Goal: Navigation & Orientation: Understand site structure

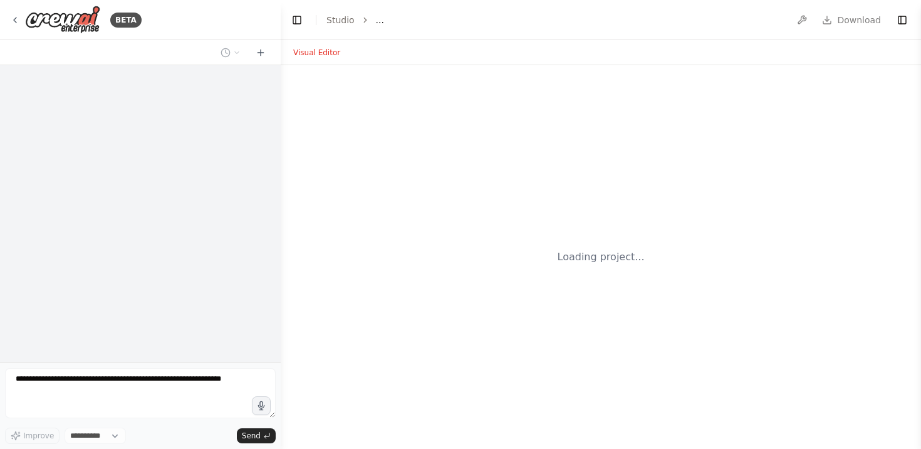
select select "****"
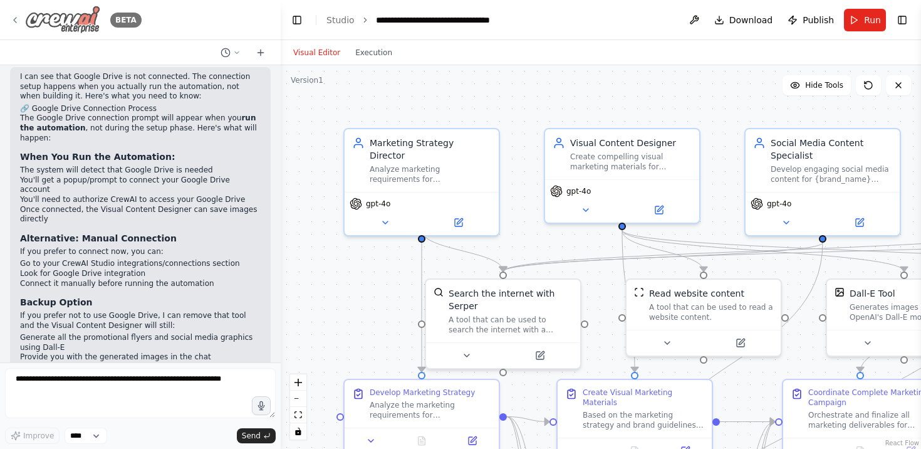
scroll to position [3012, 0]
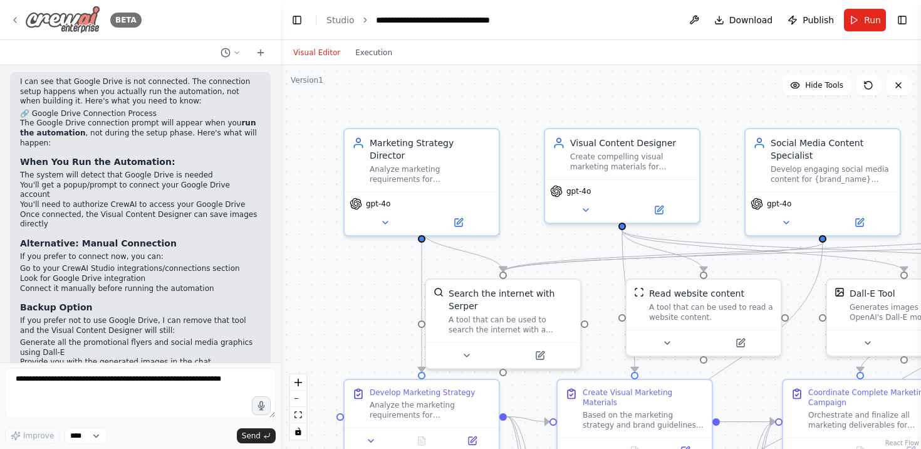
click at [39, 21] on img at bounding box center [62, 20] width 75 height 28
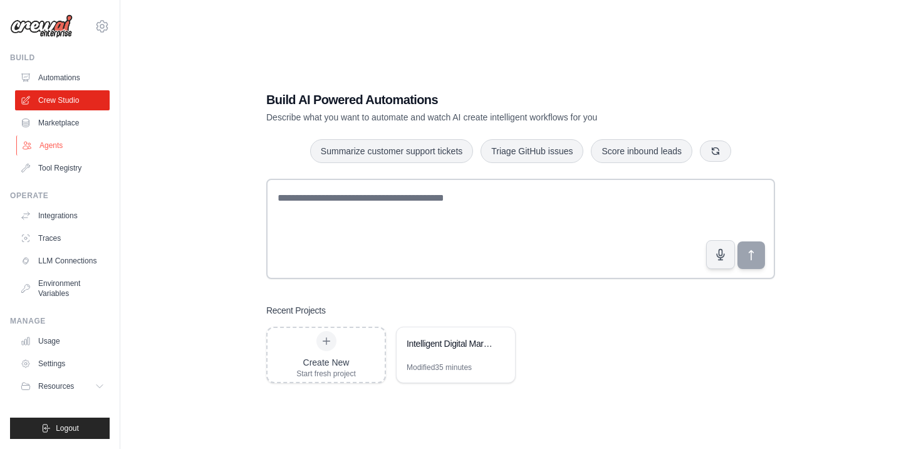
click at [55, 147] on link "Agents" at bounding box center [63, 145] width 95 height 20
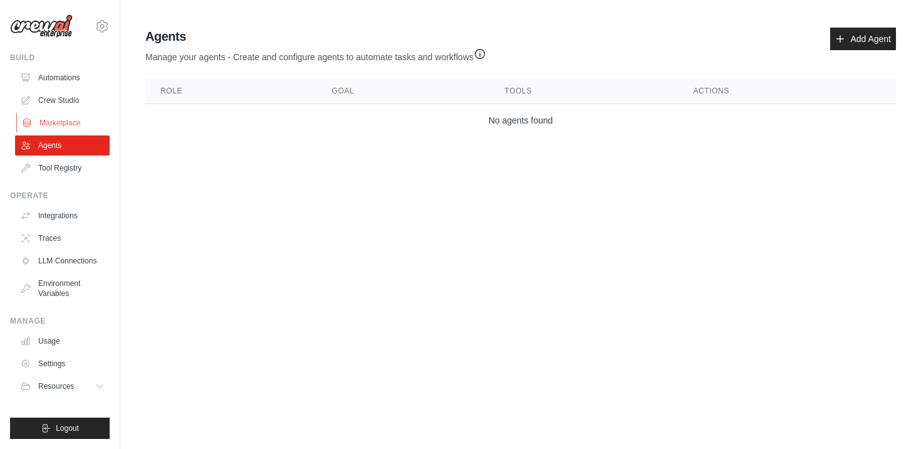
click at [56, 121] on link "Marketplace" at bounding box center [63, 123] width 95 height 20
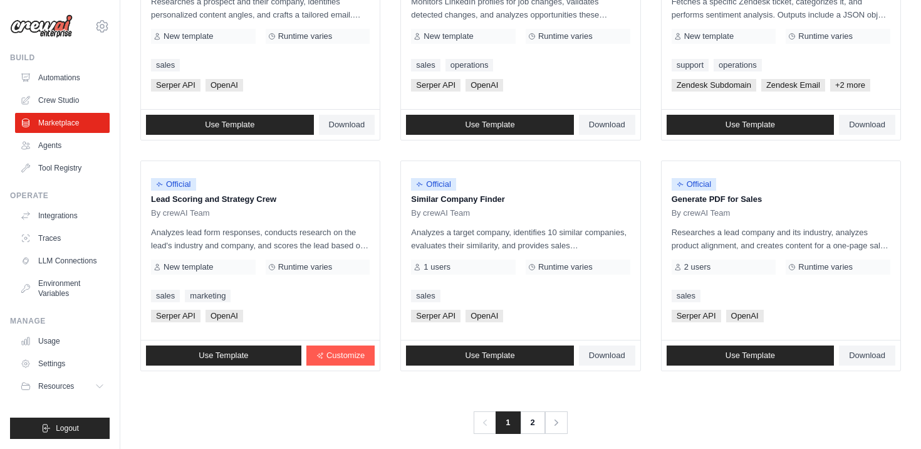
scroll to position [713, 0]
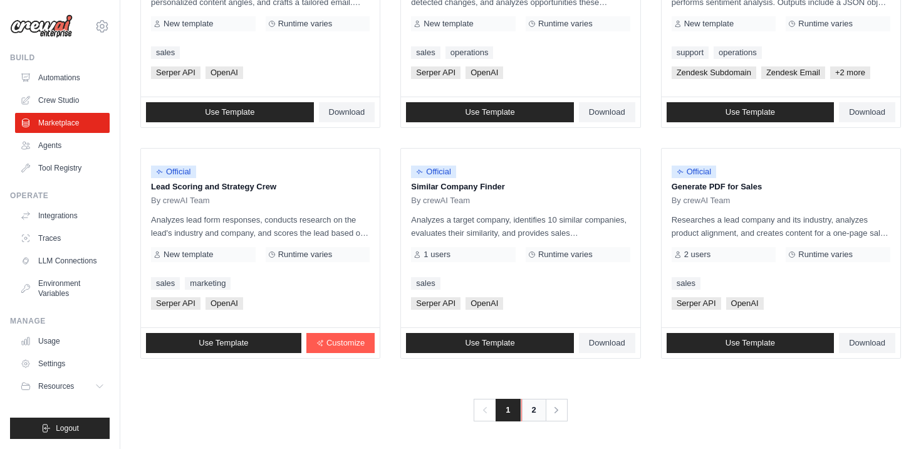
click at [533, 407] on link "2" at bounding box center [533, 410] width 25 height 23
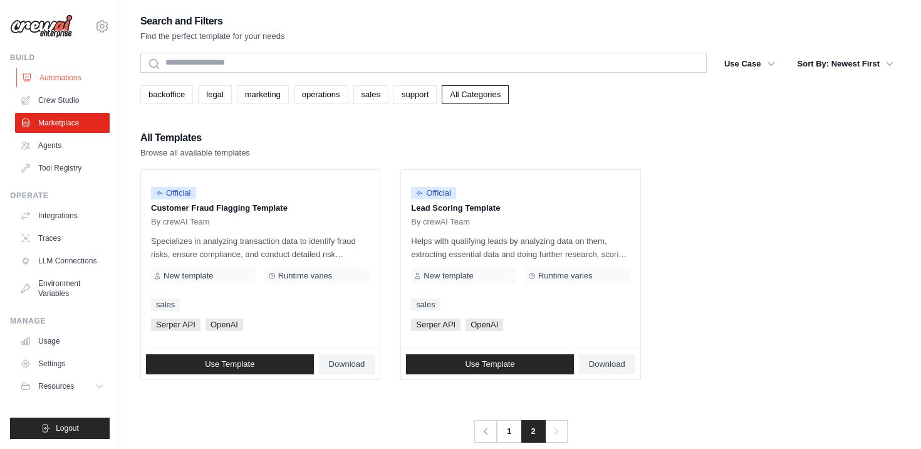
click at [54, 76] on link "Automations" at bounding box center [63, 78] width 95 height 20
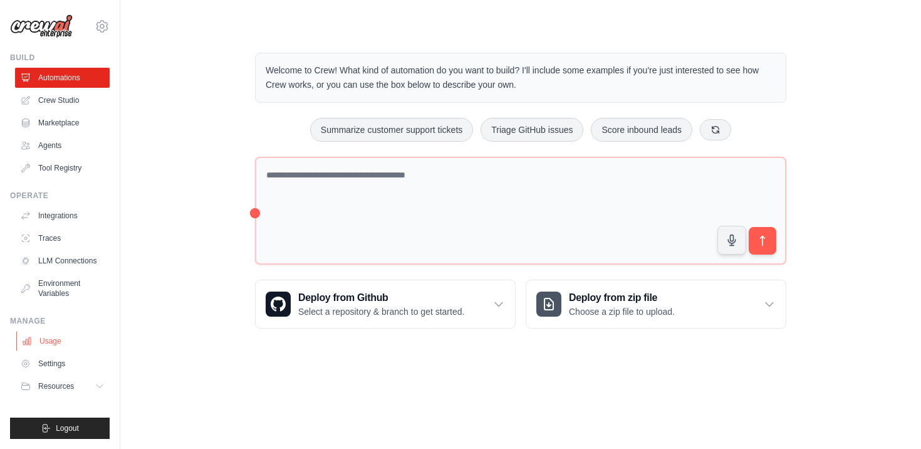
click at [53, 341] on link "Usage" at bounding box center [63, 341] width 95 height 20
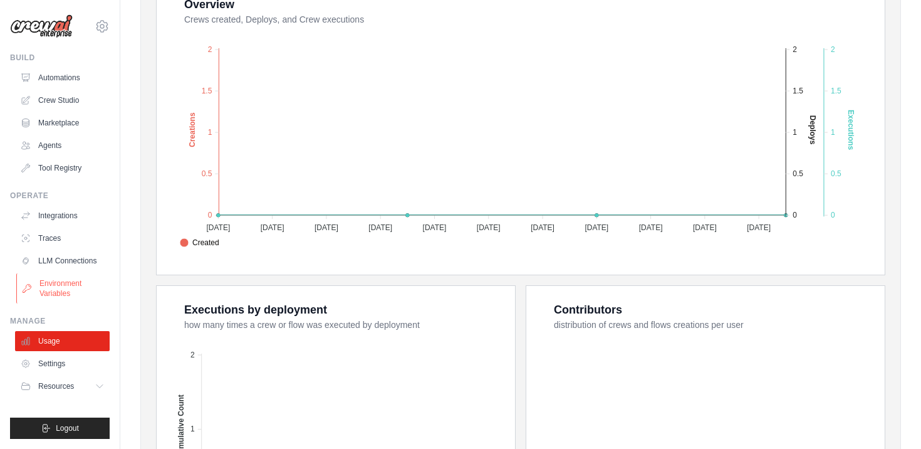
scroll to position [261, 0]
click at [101, 25] on icon at bounding box center [102, 26] width 15 height 15
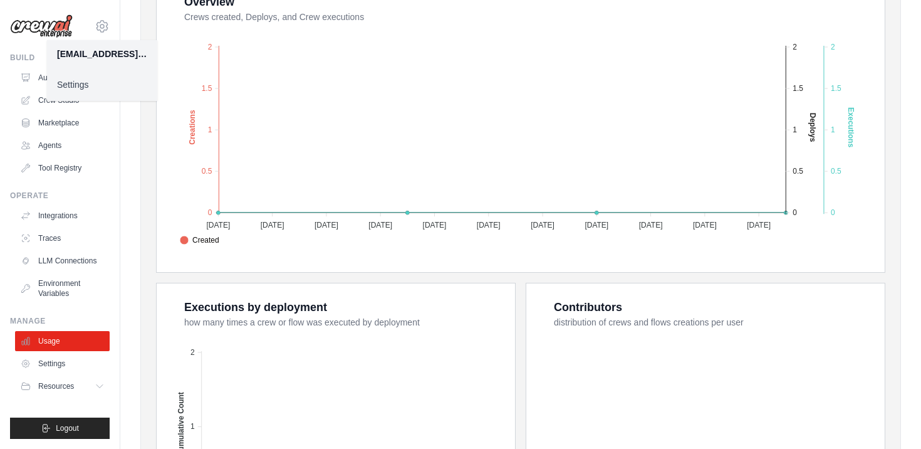
click at [75, 85] on link "Settings" at bounding box center [102, 84] width 110 height 23
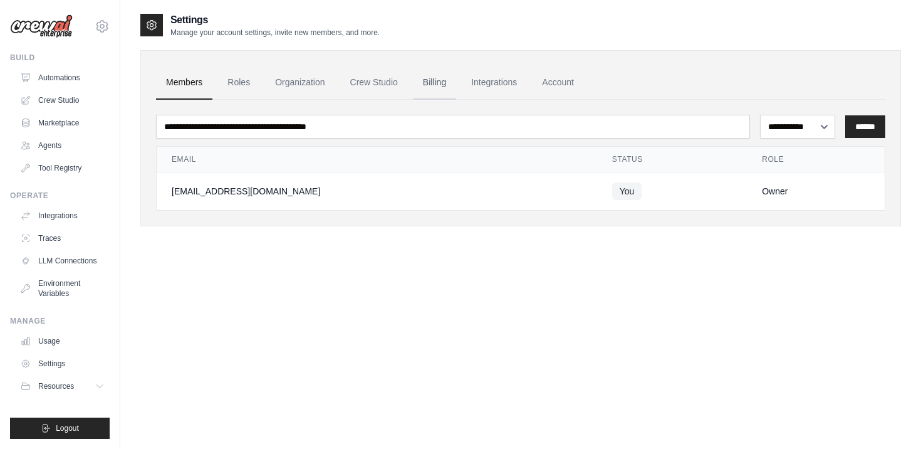
click at [430, 81] on link "Billing" at bounding box center [434, 83] width 43 height 34
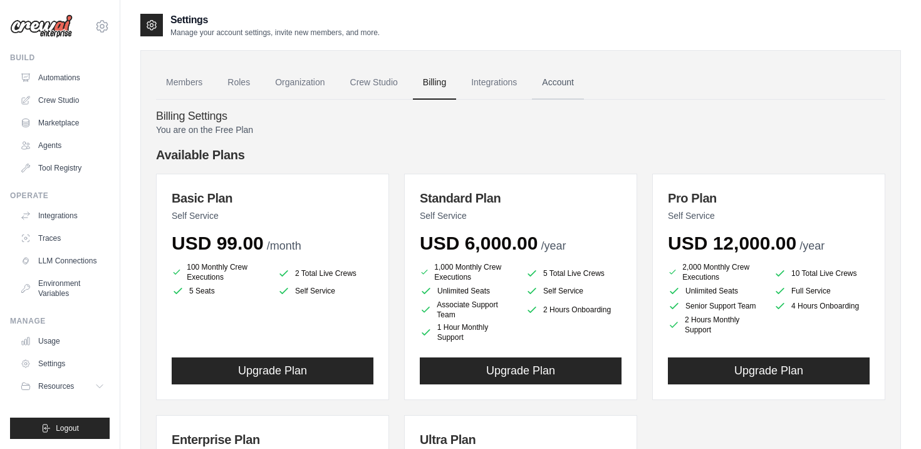
click at [555, 89] on link "Account" at bounding box center [558, 83] width 52 height 34
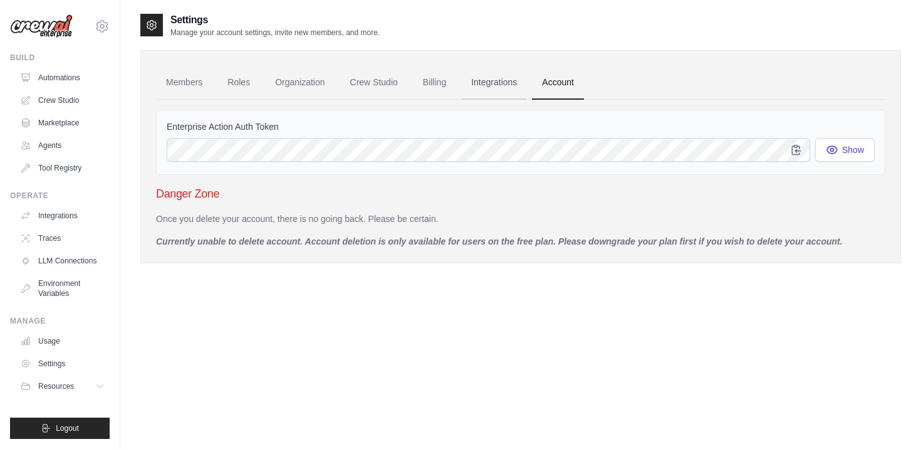
click at [479, 93] on link "Integrations" at bounding box center [494, 83] width 66 height 34
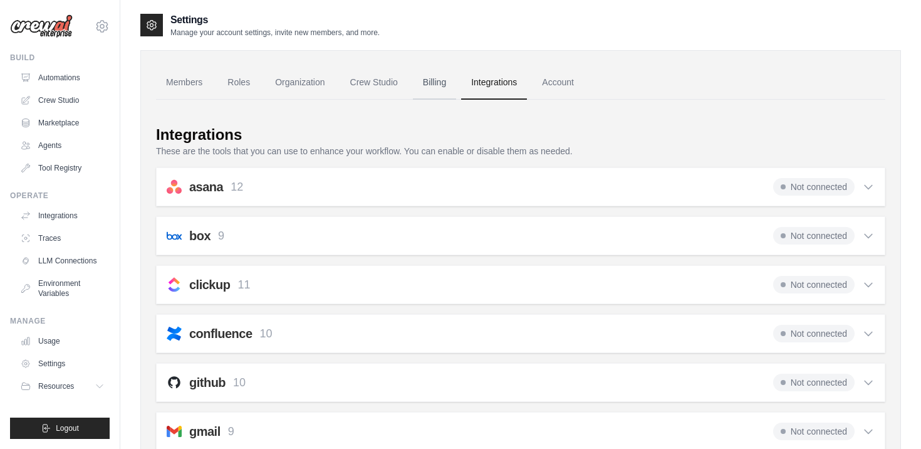
click at [431, 94] on link "Billing" at bounding box center [434, 83] width 43 height 34
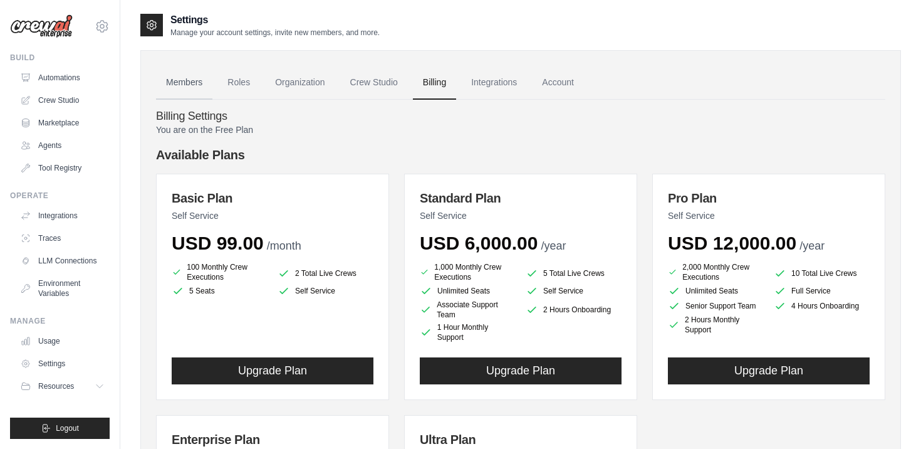
click at [170, 81] on link "Members" at bounding box center [184, 83] width 56 height 34
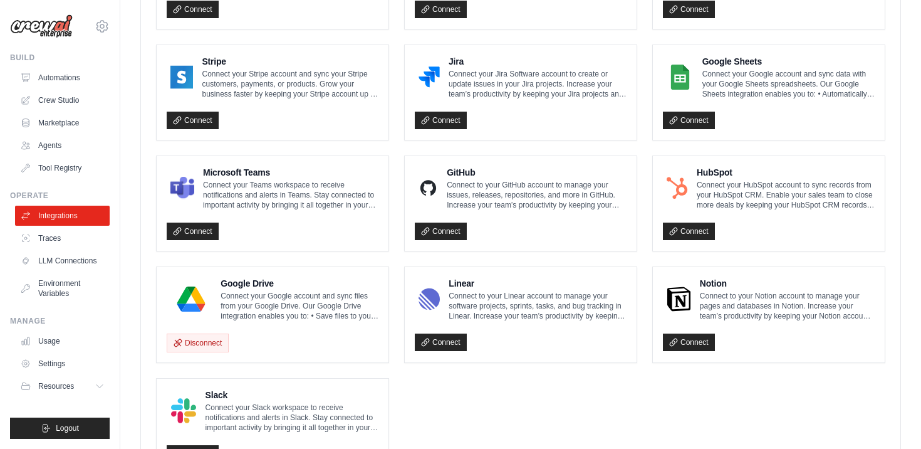
scroll to position [772, 0]
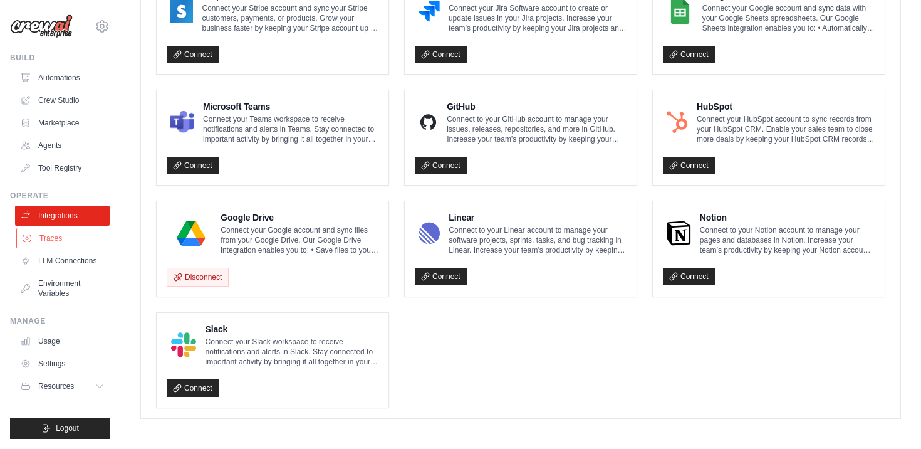
click at [57, 238] on link "Traces" at bounding box center [63, 238] width 95 height 20
